Goal: Transaction & Acquisition: Purchase product/service

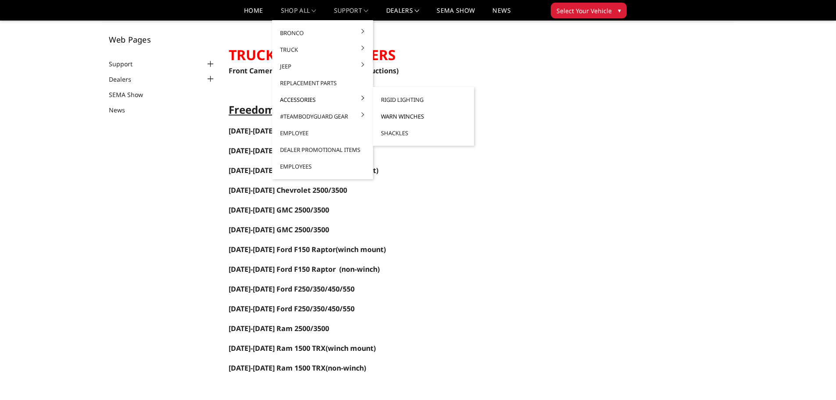
click at [412, 118] on link "Warn Winches" at bounding box center [424, 116] width 94 height 17
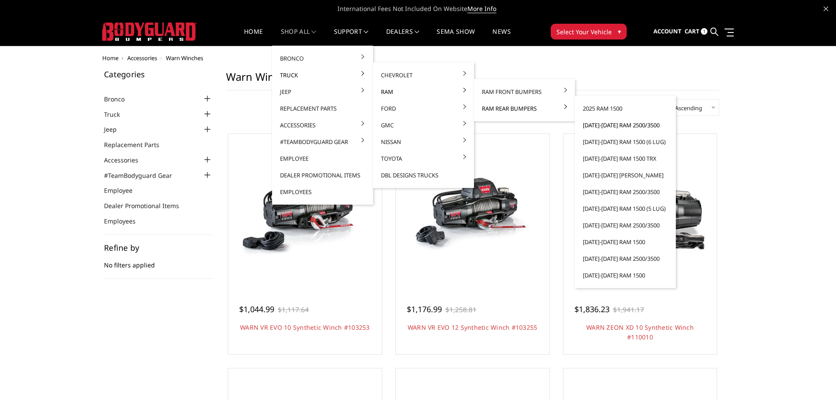
click at [614, 128] on link "[DATE]-[DATE] Ram 2500/3500" at bounding box center [625, 125] width 94 height 17
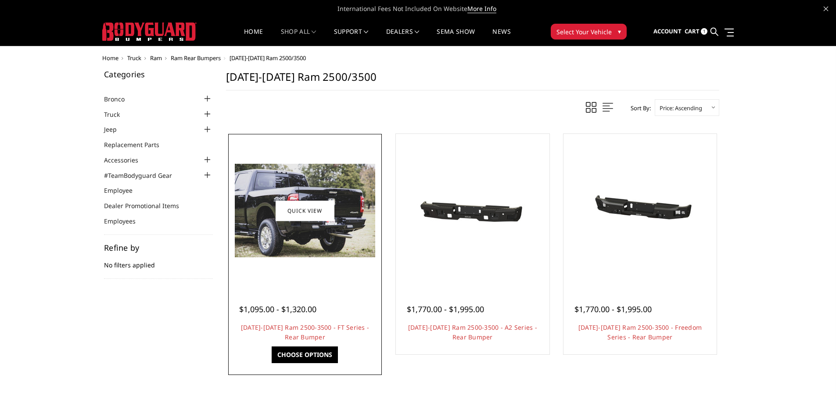
click at [305, 251] on img at bounding box center [305, 210] width 140 height 93
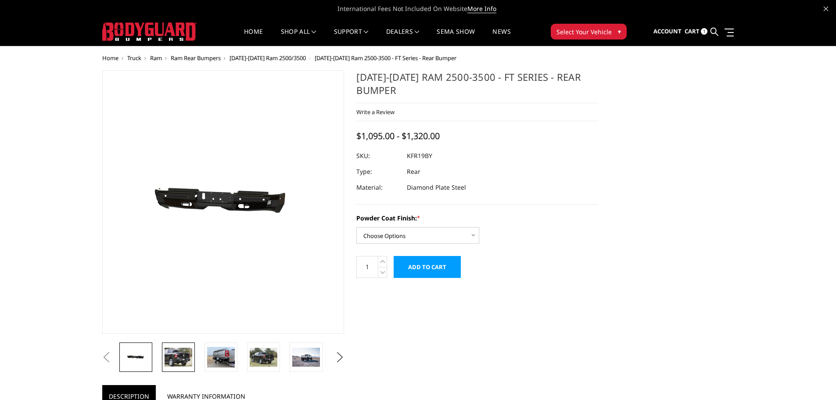
click at [179, 355] on img at bounding box center [179, 357] width 28 height 18
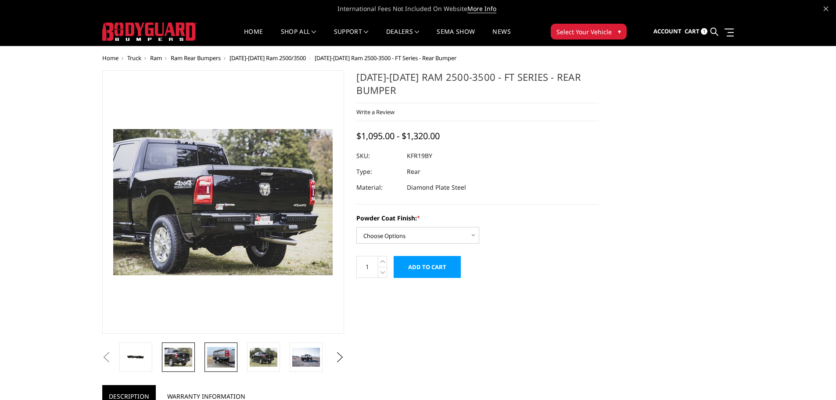
click at [226, 360] on img at bounding box center [221, 357] width 28 height 21
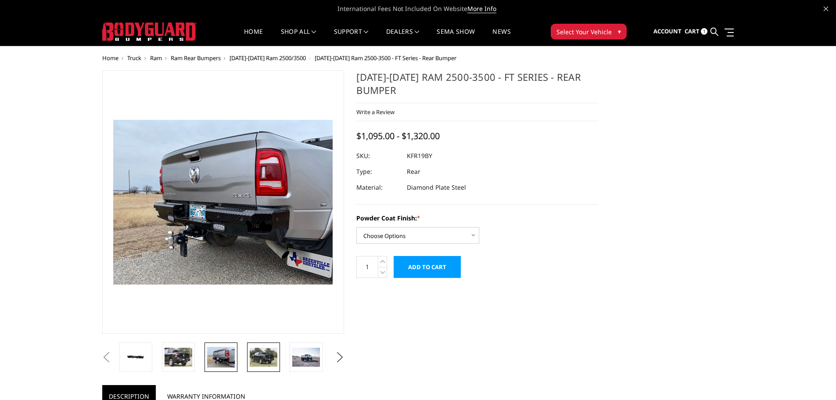
click at [248, 364] on link at bounding box center [263, 356] width 33 height 29
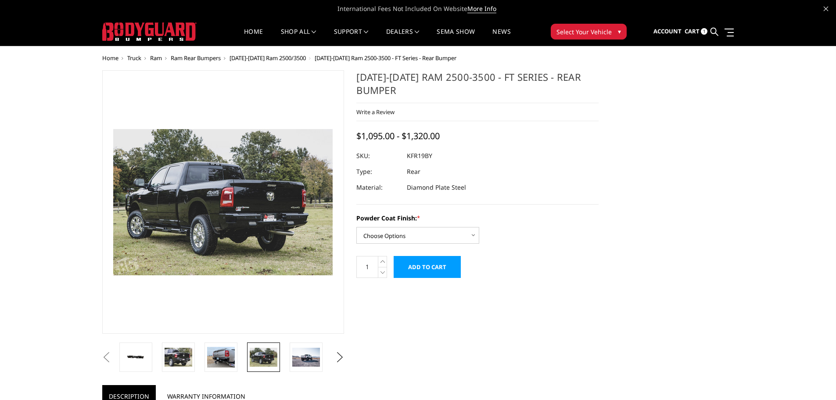
click at [270, 361] on img at bounding box center [264, 357] width 28 height 18
click at [306, 358] on img at bounding box center [306, 357] width 28 height 18
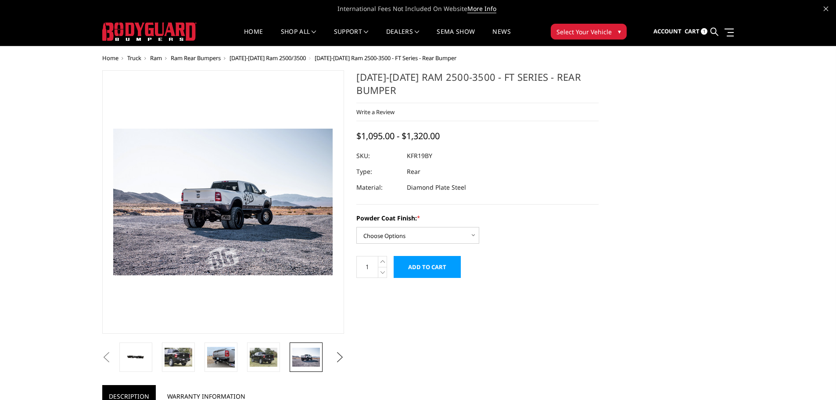
click at [336, 358] on button "Next" at bounding box center [339, 357] width 13 height 13
click at [307, 357] on img at bounding box center [306, 357] width 28 height 21
